Goal: Information Seeking & Learning: Check status

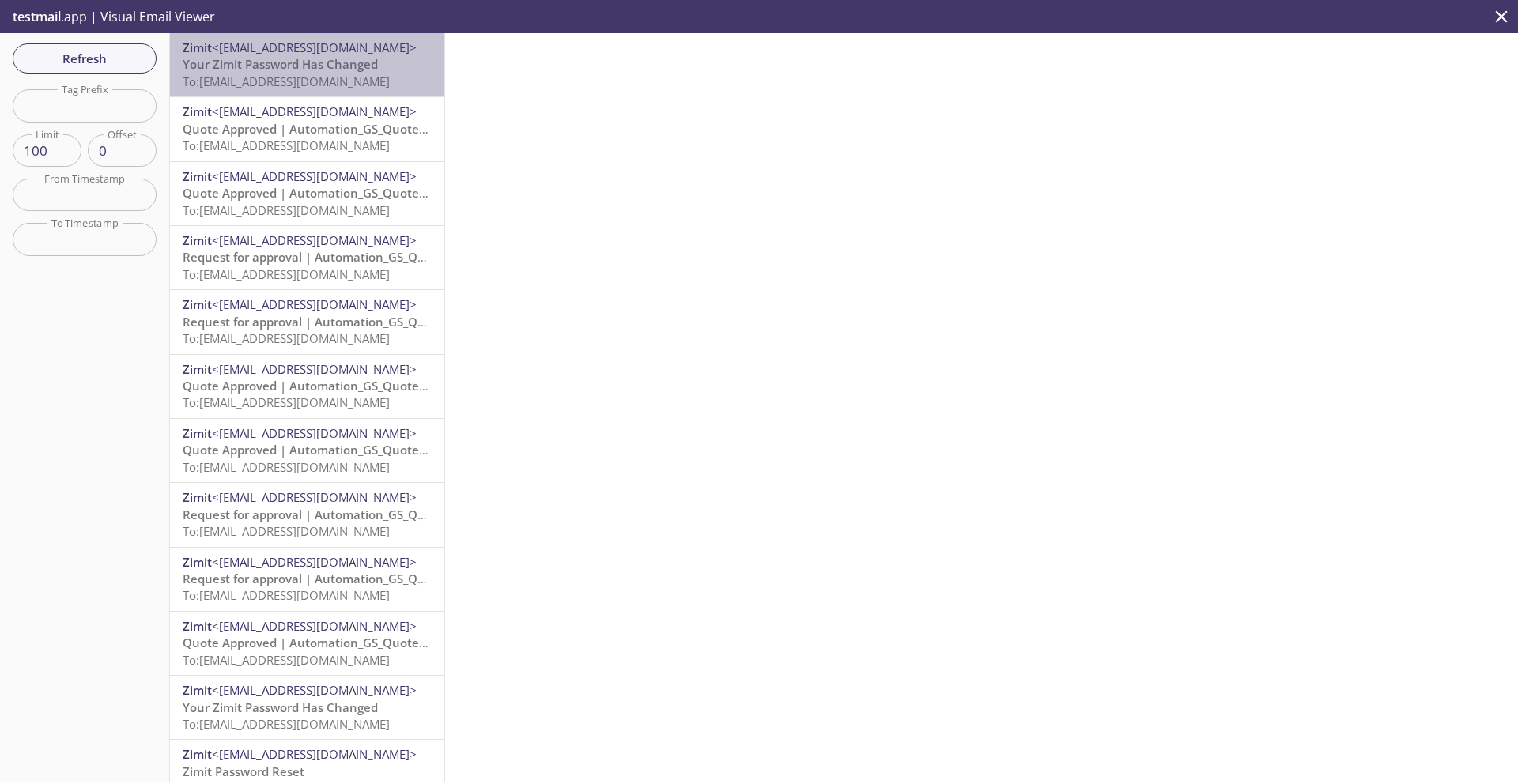
click at [275, 68] on span "Your Zimit Password Has Changed" at bounding box center [280, 64] width 195 height 16
